Goal: Task Accomplishment & Management: Complete application form

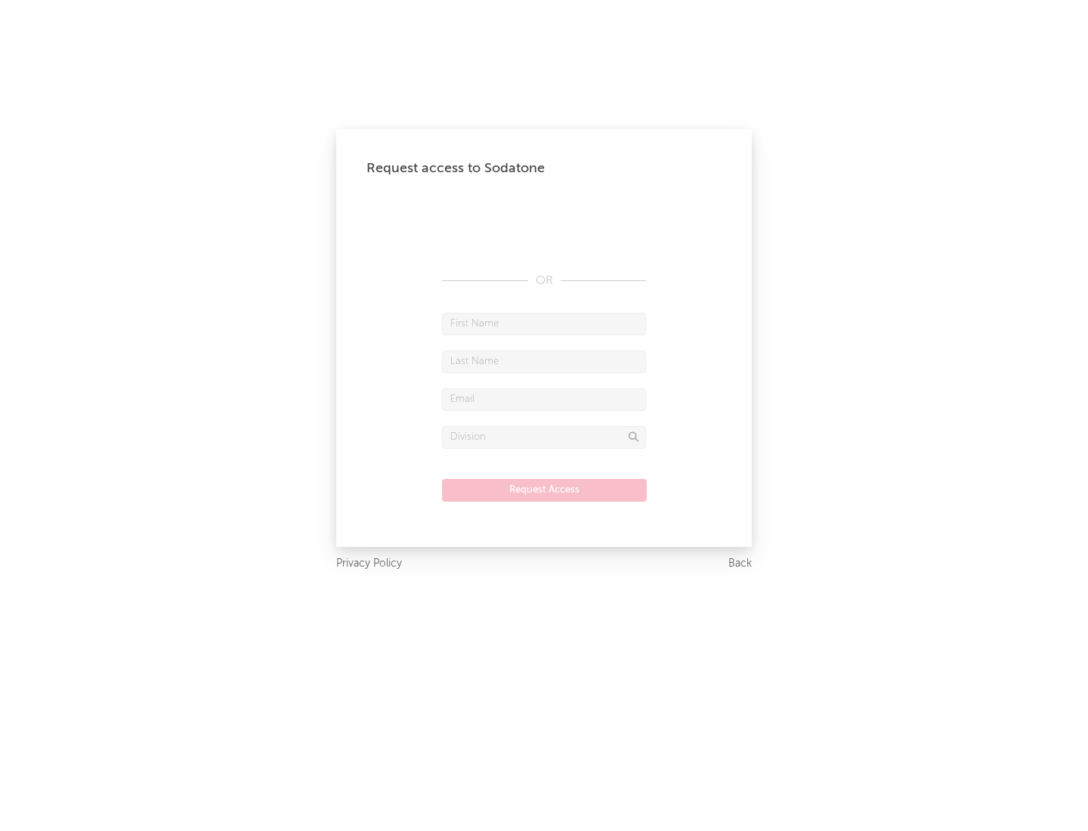
click at [544, 323] on input "text" at bounding box center [544, 324] width 204 height 23
type input "[PERSON_NAME]"
click at [544, 361] on input "text" at bounding box center [544, 362] width 204 height 23
type input "[PERSON_NAME]"
click at [544, 399] on input "text" at bounding box center [544, 399] width 204 height 23
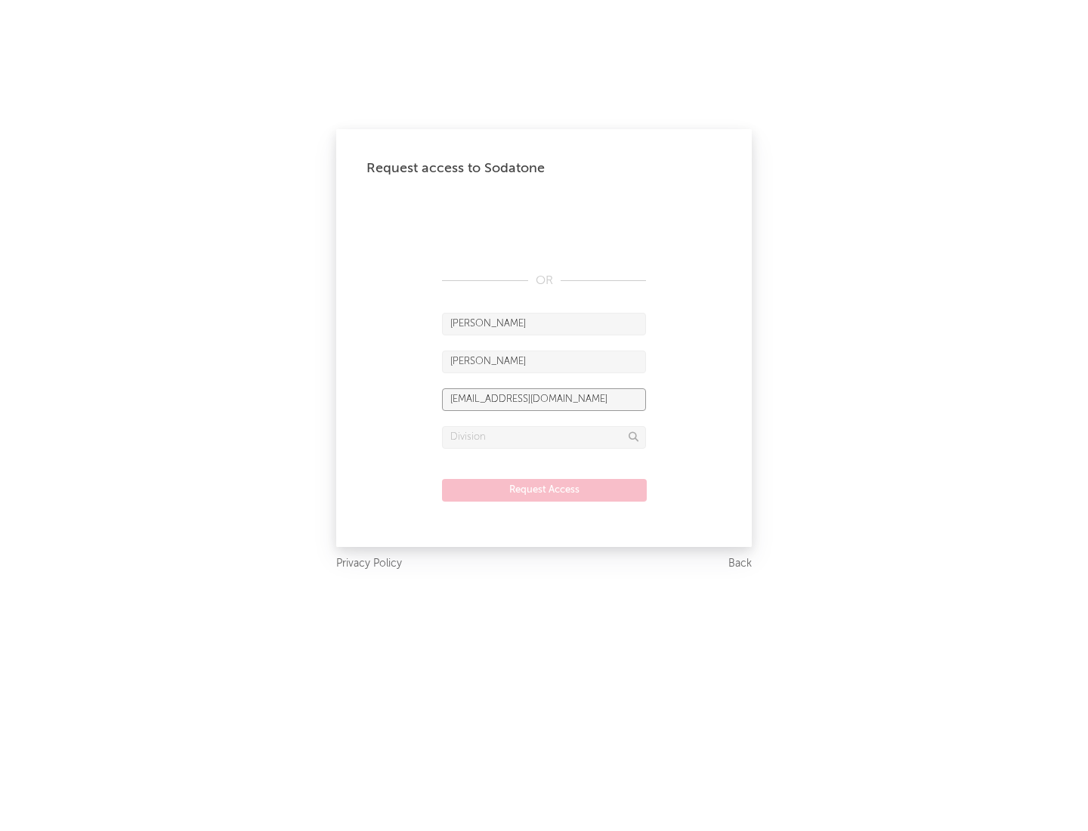
type input "[EMAIL_ADDRESS][DOMAIN_NAME]"
click at [544, 437] on input "text" at bounding box center [544, 437] width 204 height 23
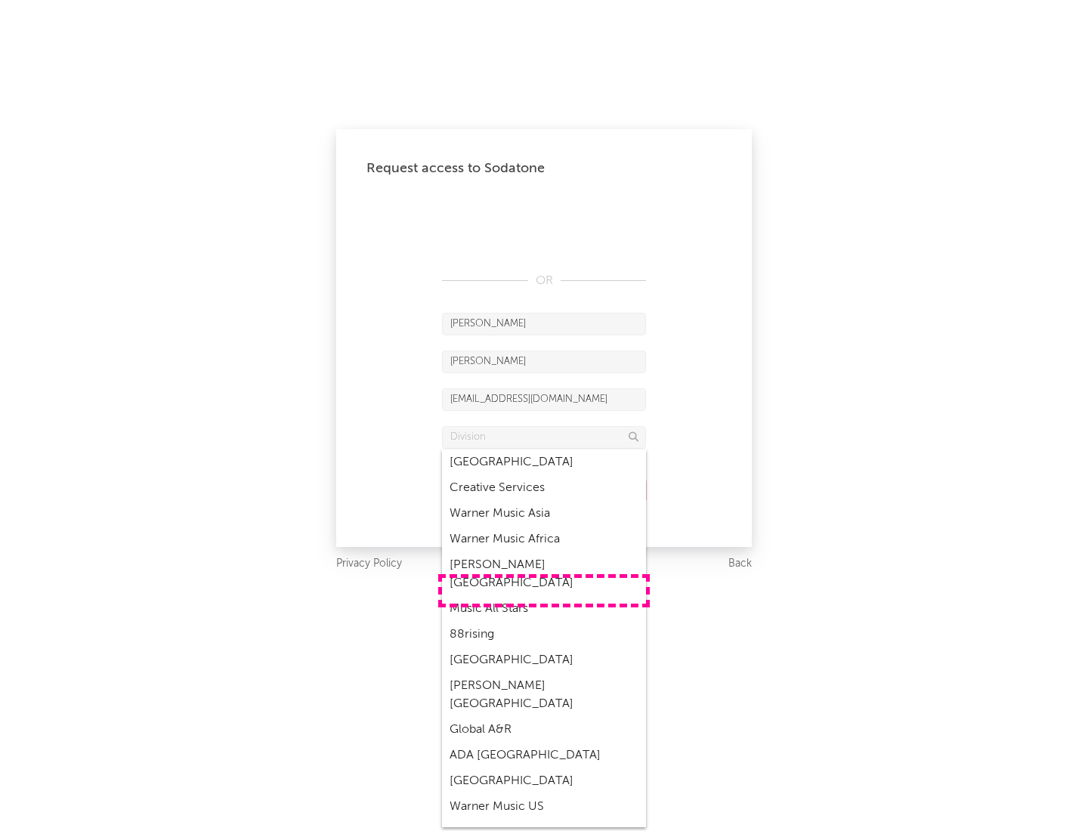
click at [544, 596] on div "Music All Stars" at bounding box center [544, 609] width 204 height 26
type input "Music All Stars"
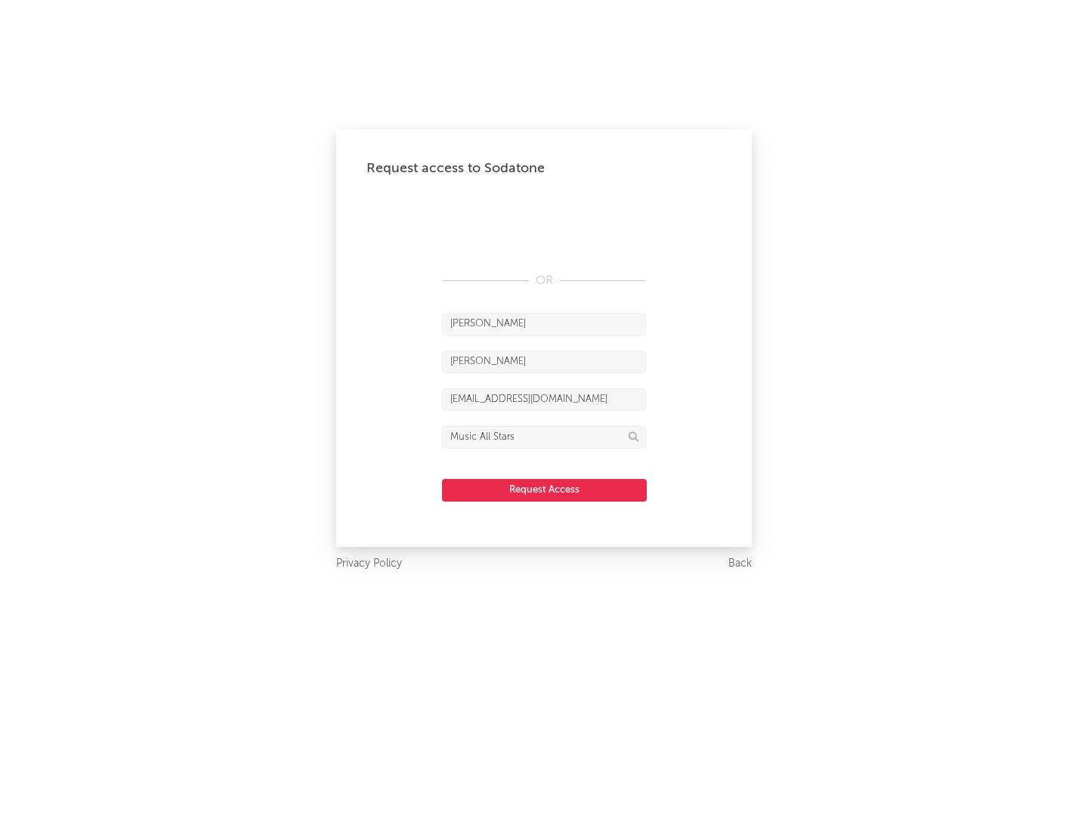
click at [544, 490] on button "Request Access" at bounding box center [544, 490] width 205 height 23
